Goal: Task Accomplishment & Management: Use online tool/utility

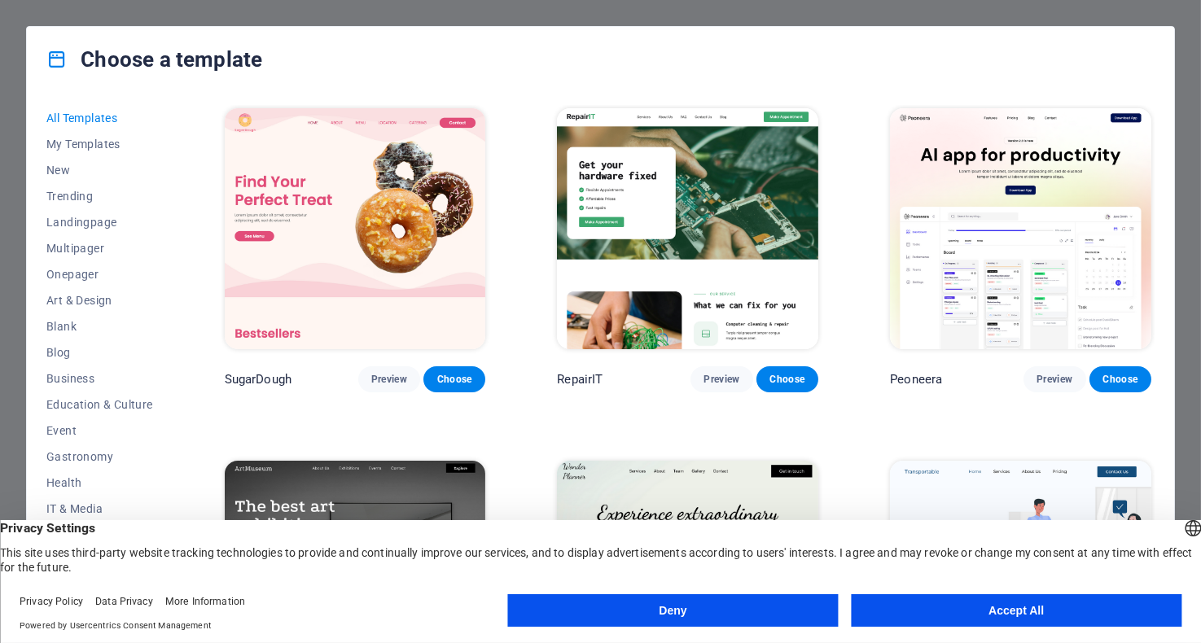
click at [1045, 605] on button "Accept All" at bounding box center [1016, 610] width 331 height 33
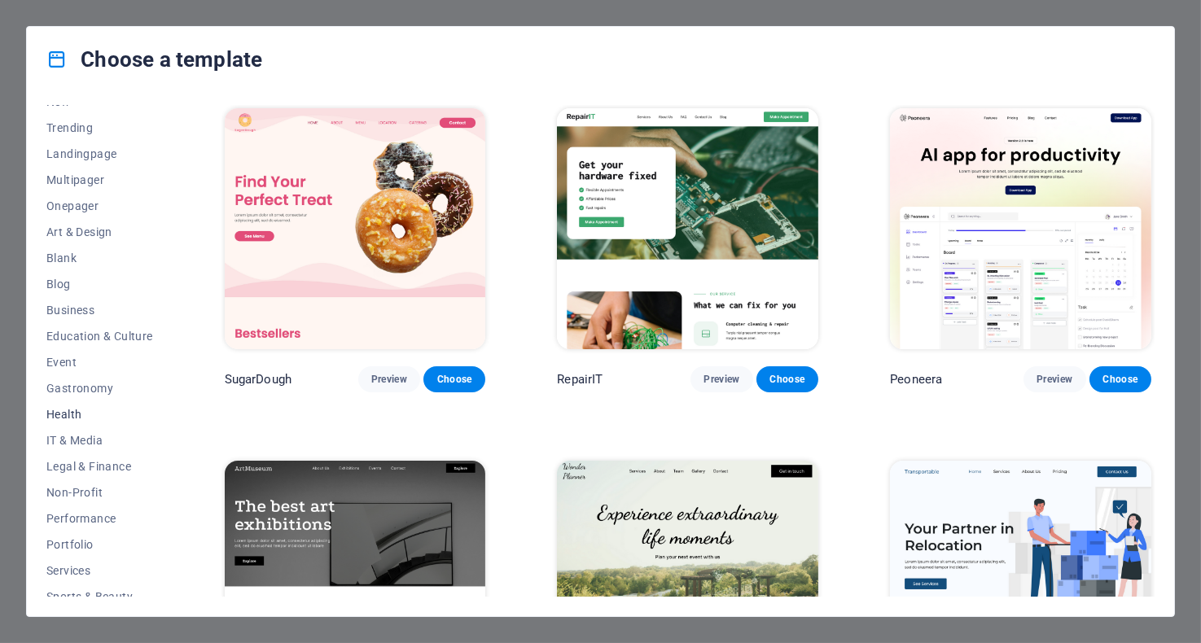
scroll to position [159, 0]
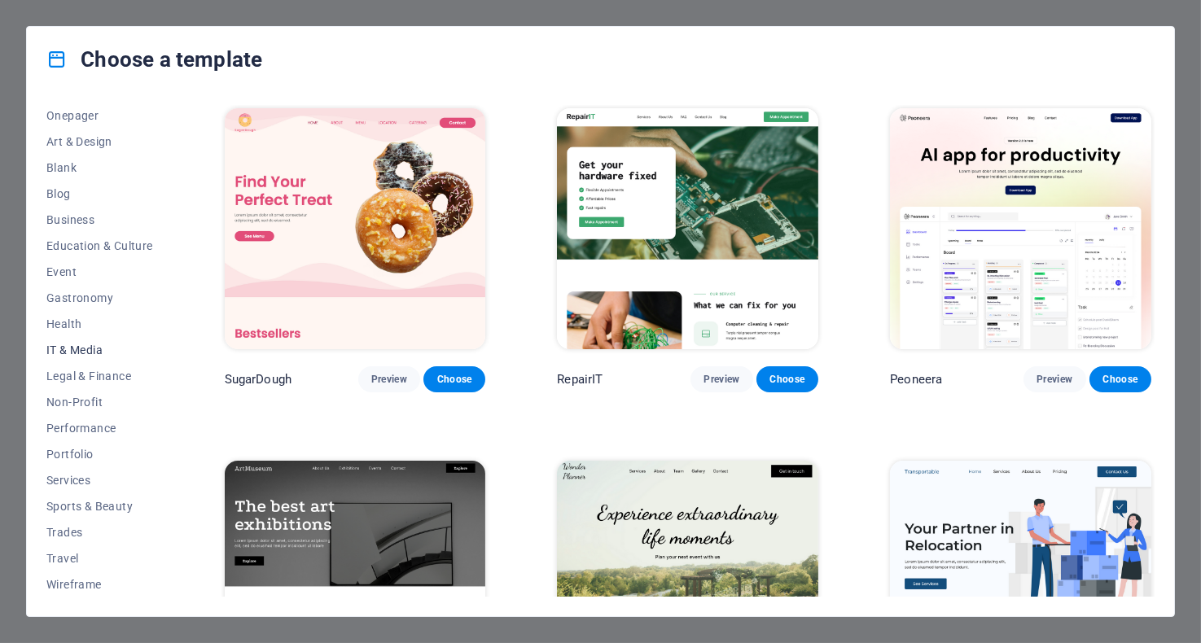
click at [67, 349] on span "IT & Media" at bounding box center [99, 350] width 107 height 13
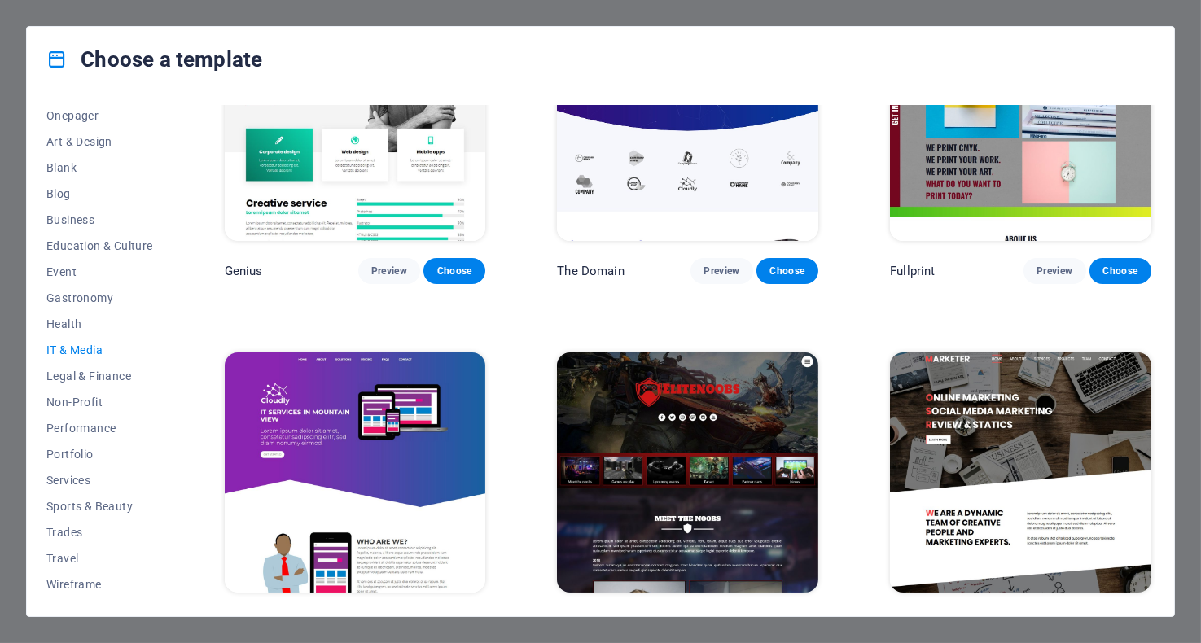
scroll to position [844, 0]
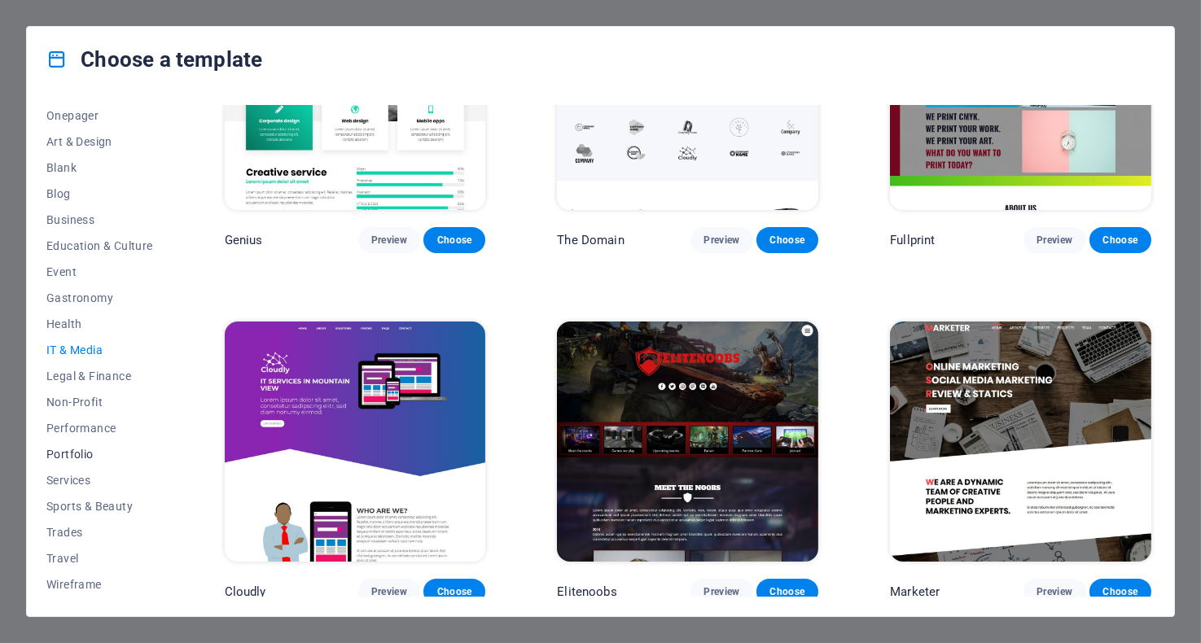
click at [67, 454] on span "Portfolio" at bounding box center [99, 454] width 107 height 13
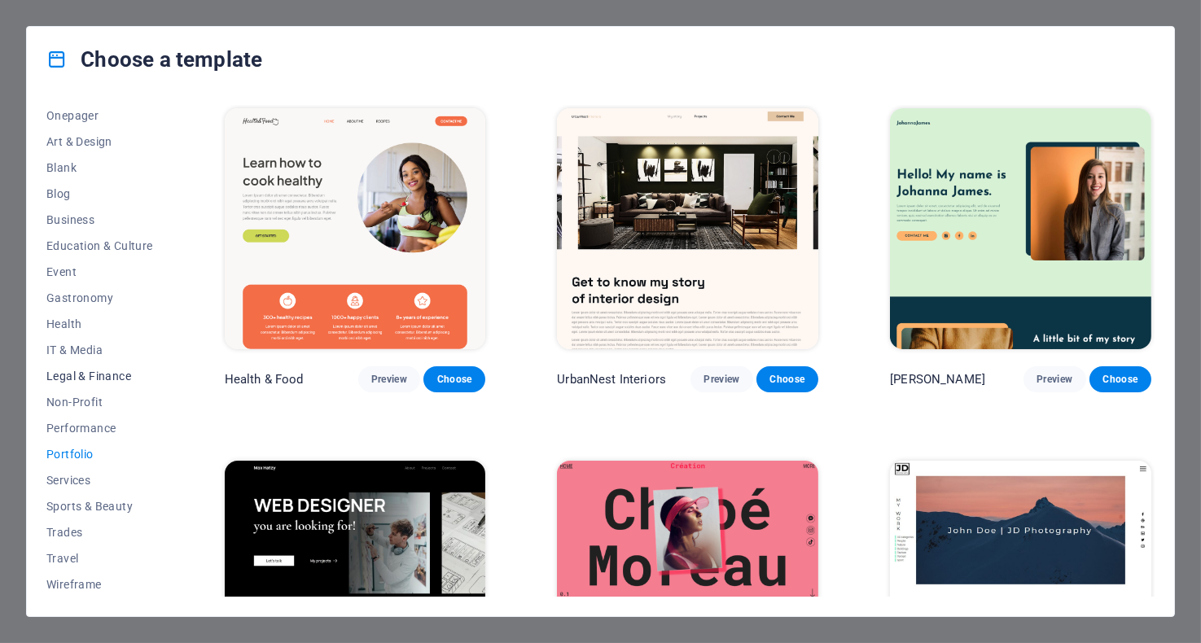
scroll to position [0, 0]
click at [58, 169] on span "New" at bounding box center [99, 170] width 107 height 13
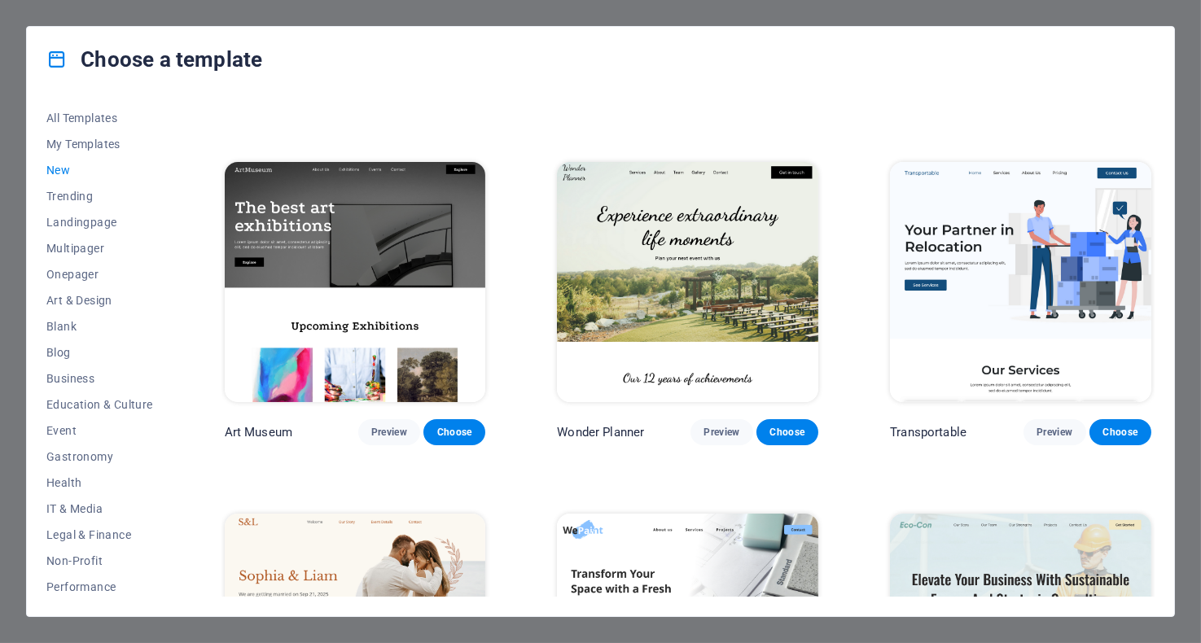
scroll to position [297, 0]
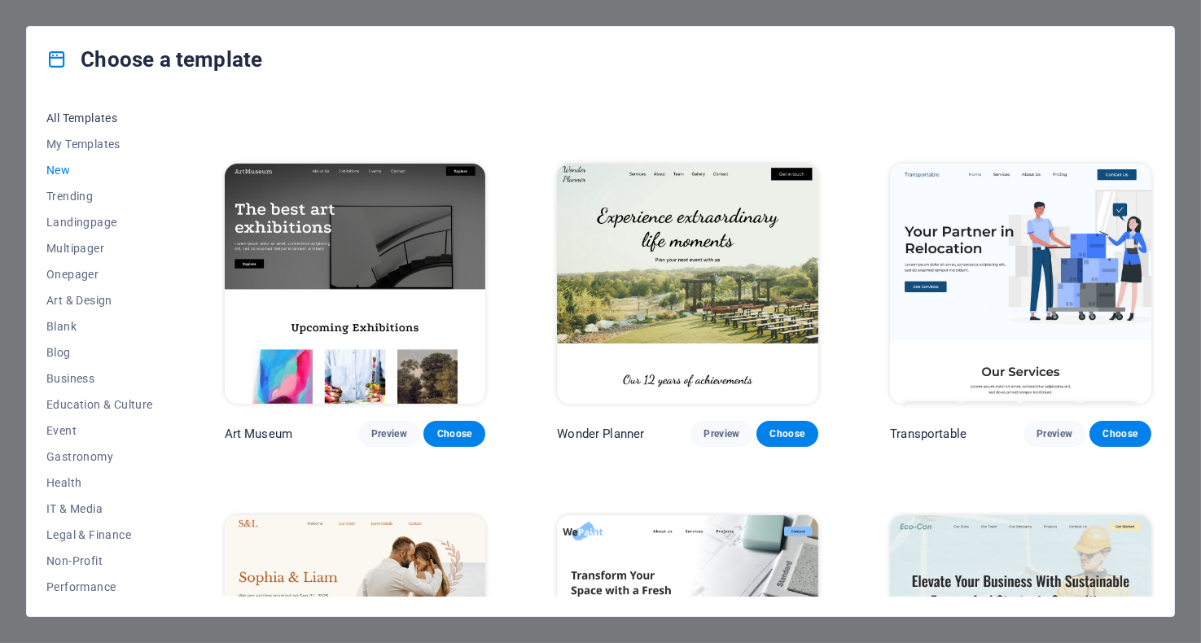
click at [78, 115] on span "All Templates" at bounding box center [99, 118] width 107 height 13
click at [74, 116] on span "All Templates" at bounding box center [99, 118] width 107 height 13
click at [1172, 11] on div "Choose a template All Templates My Templates New Trending Landingpage Multipage…" at bounding box center [600, 321] width 1201 height 643
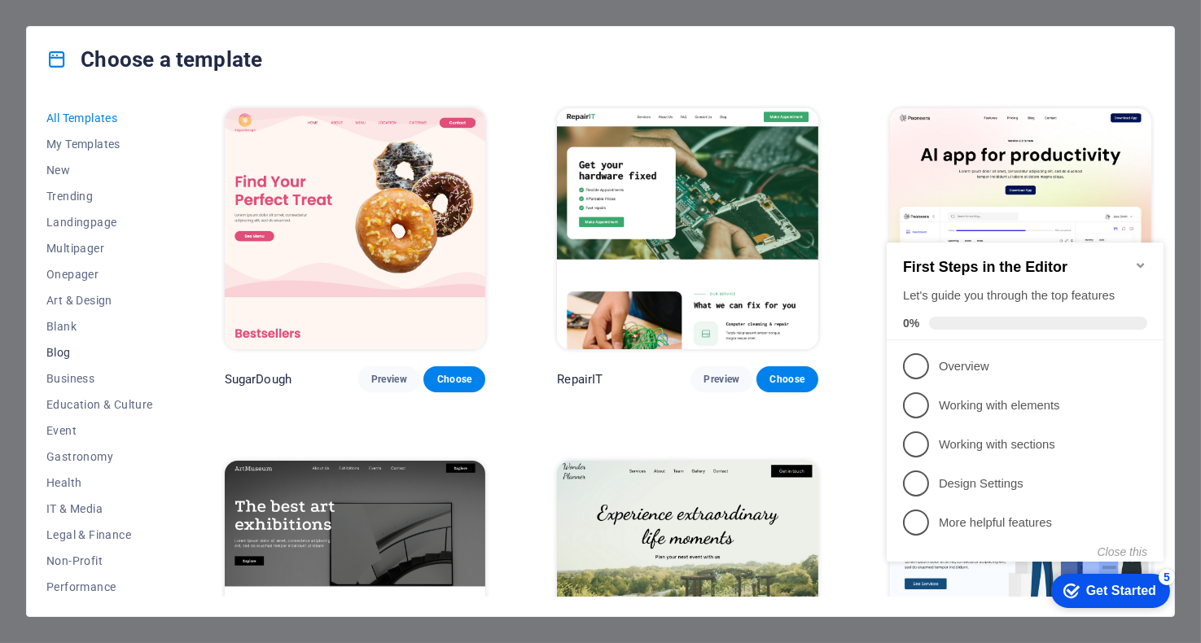
click at [62, 355] on span "Blog" at bounding box center [99, 352] width 107 height 13
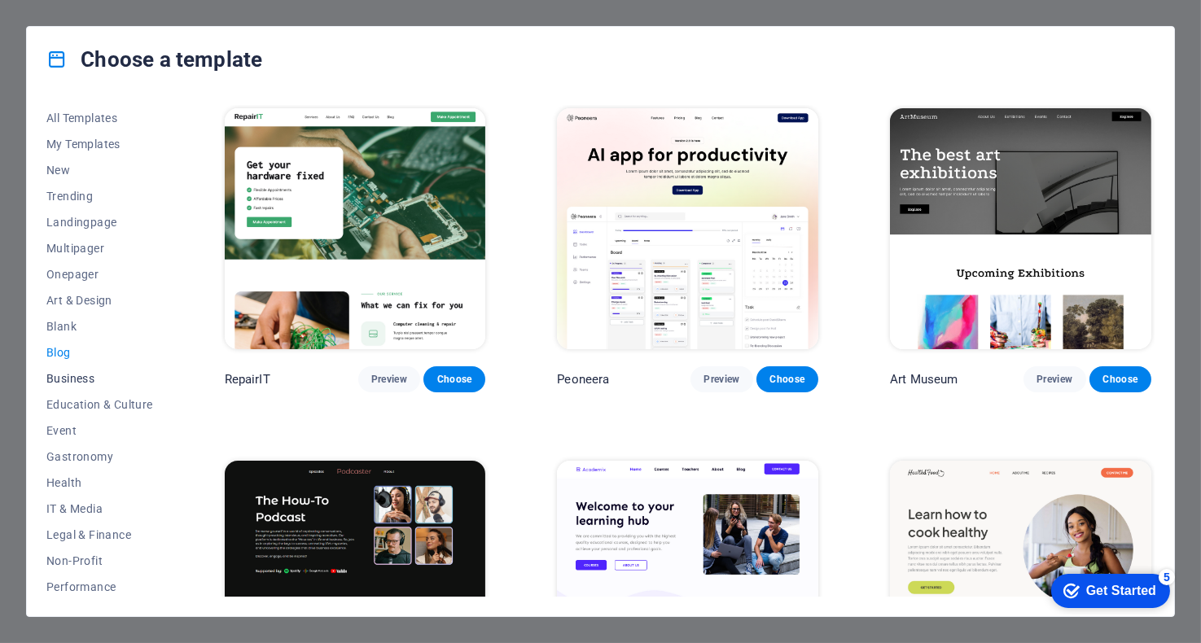
click at [72, 372] on span "Business" at bounding box center [99, 378] width 107 height 13
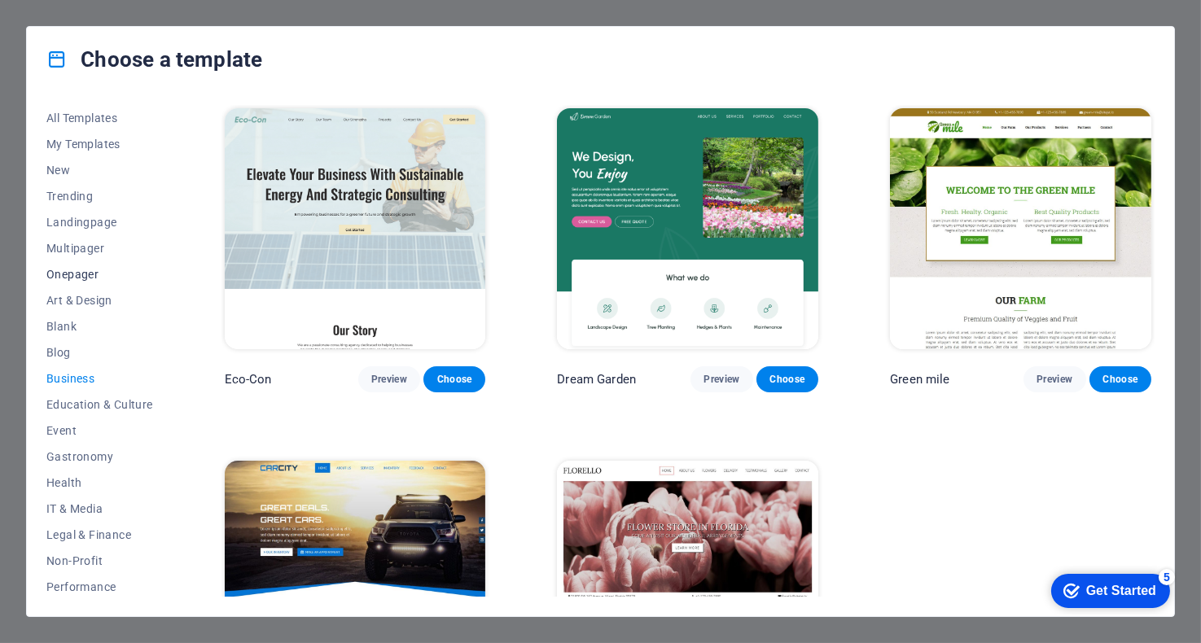
click at [65, 275] on span "Onepager" at bounding box center [99, 274] width 107 height 13
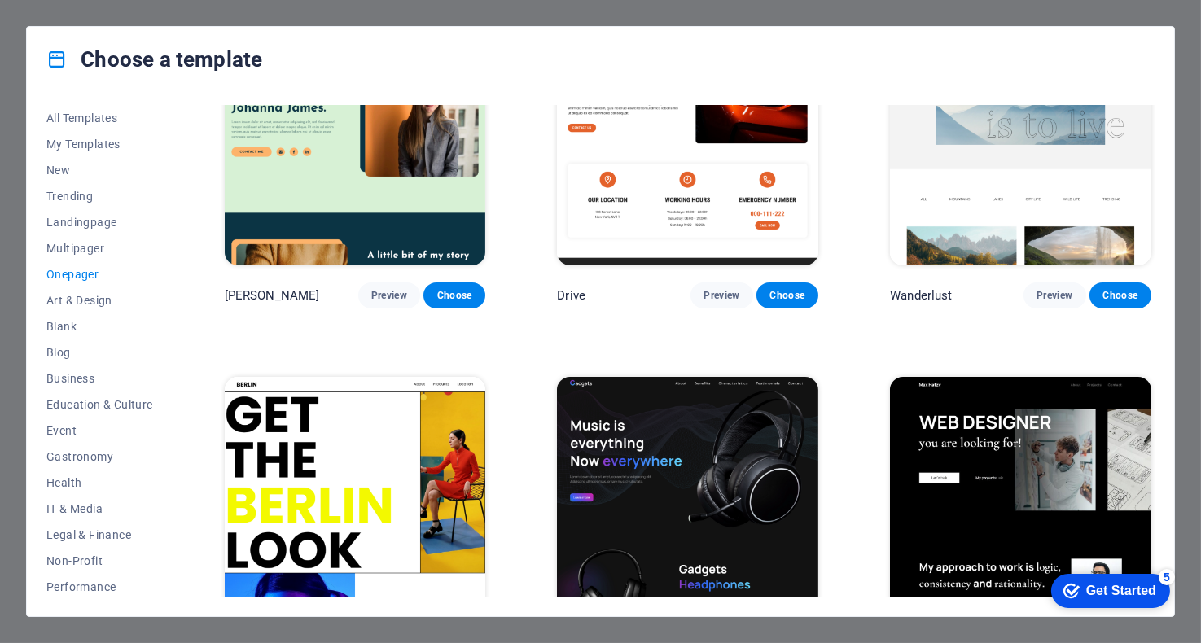
scroll to position [977, 0]
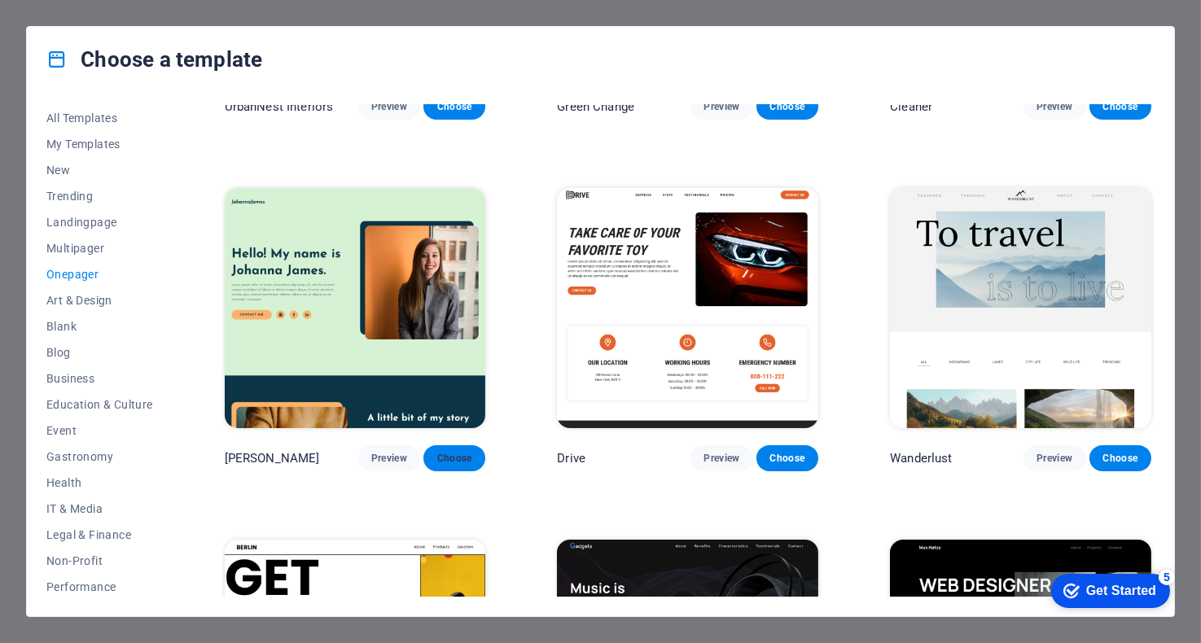
click at [450, 452] on span "Choose" at bounding box center [454, 458] width 36 height 13
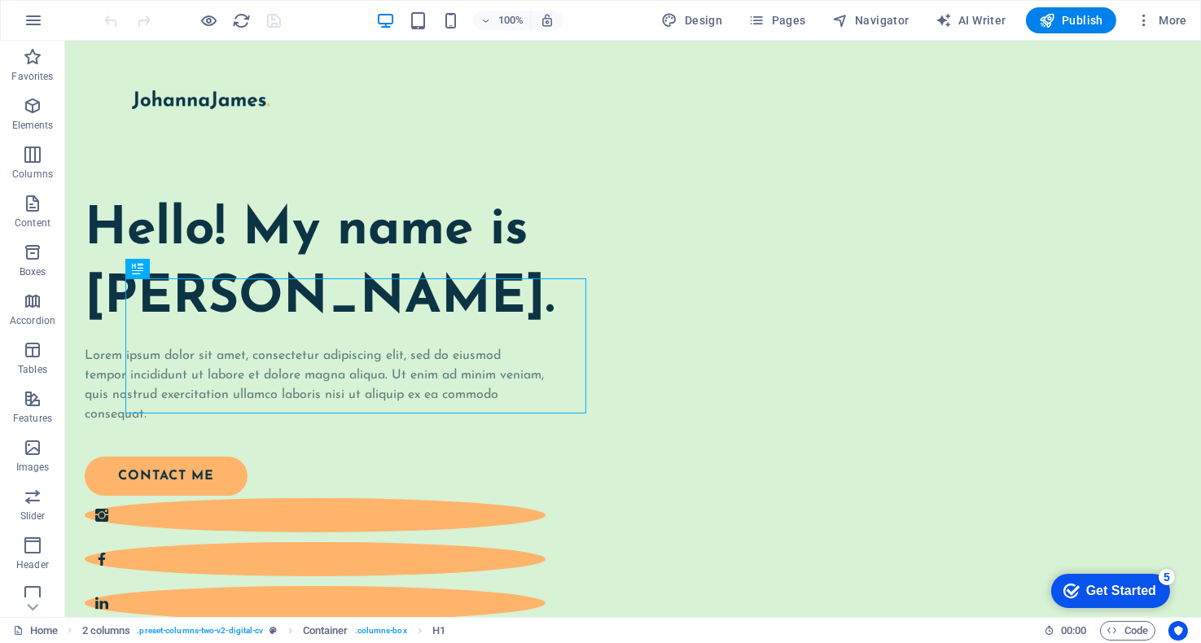
click at [1102, 598] on div "Get Started" at bounding box center [1121, 590] width 70 height 15
